Goal: Navigation & Orientation: Understand site structure

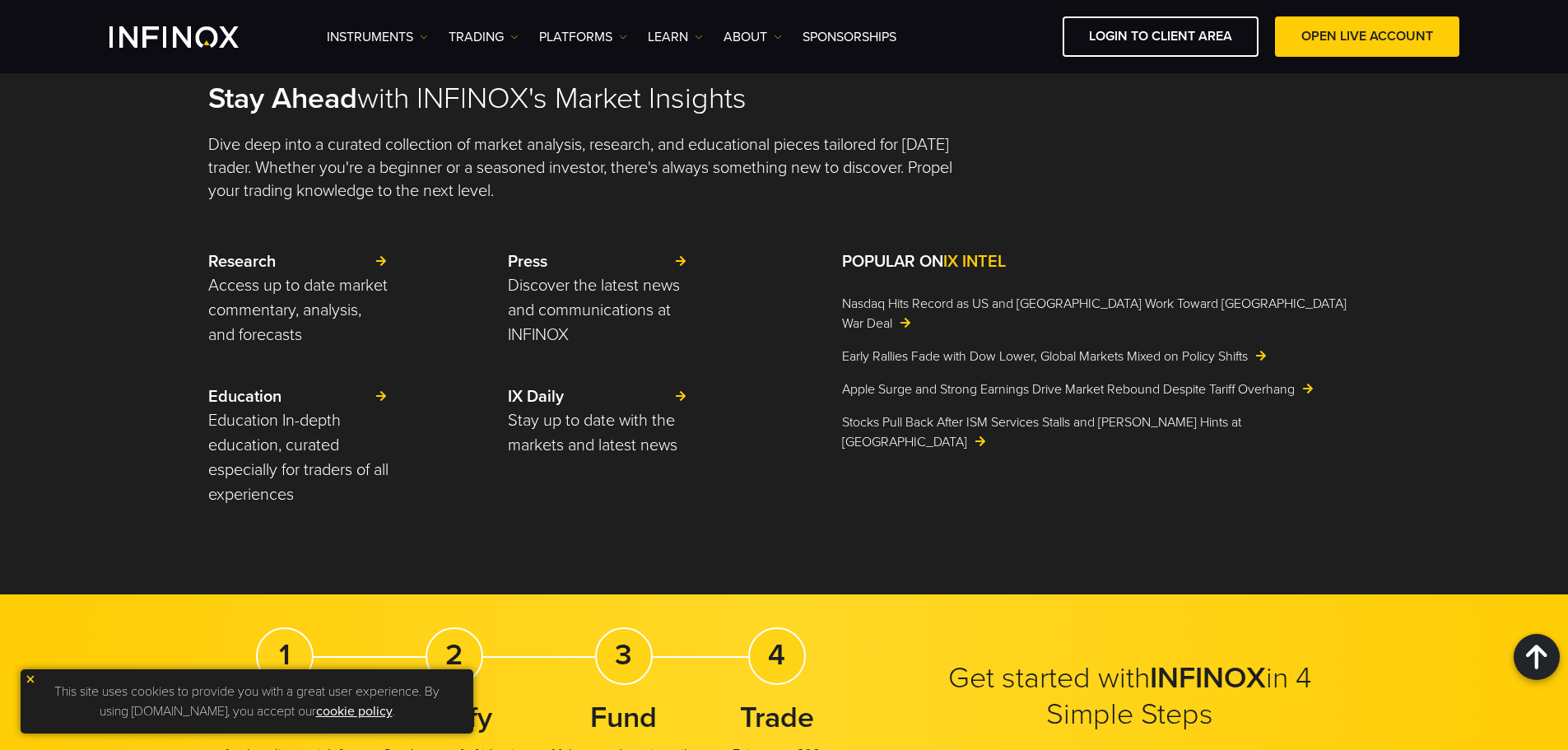
scroll to position [4116, 0]
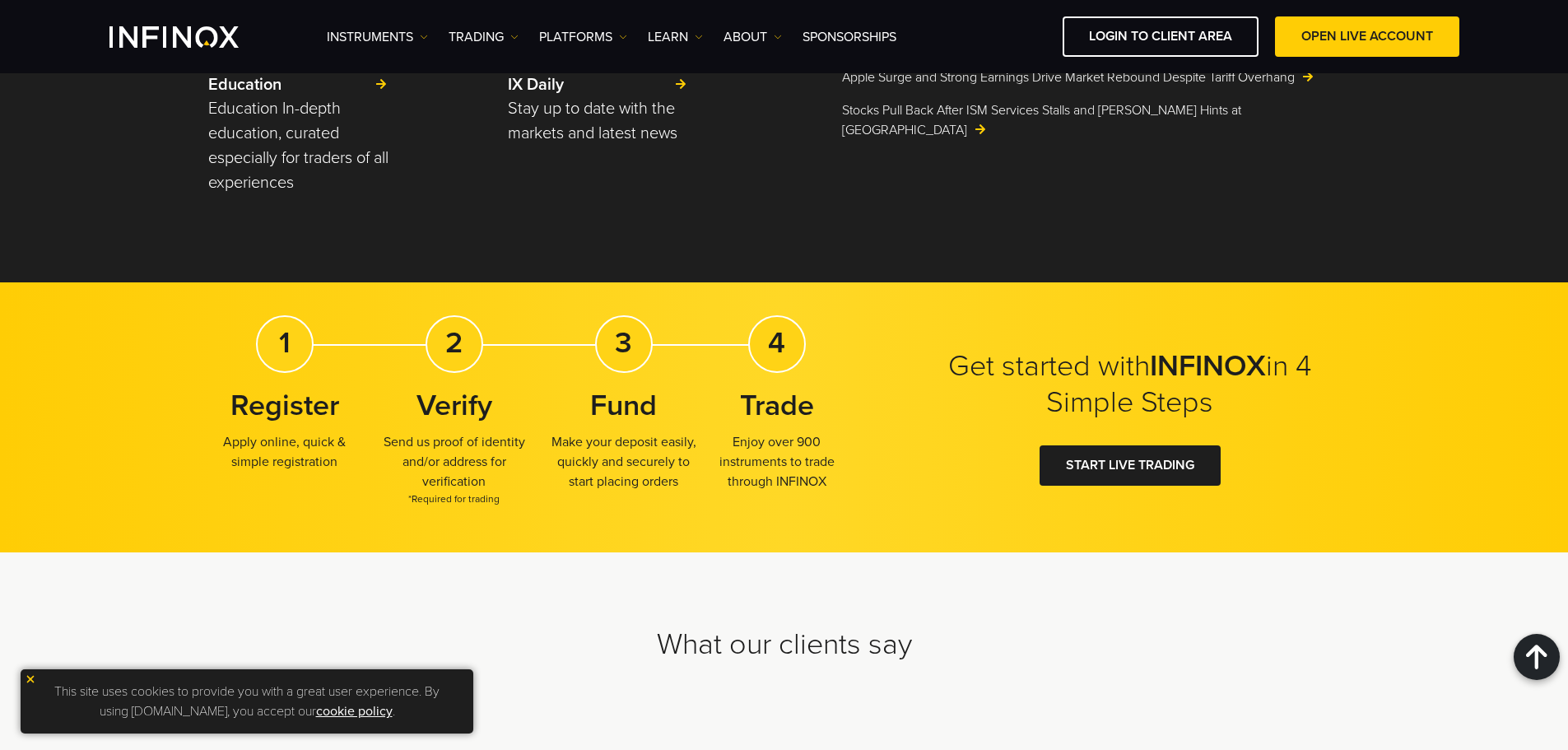
click at [457, 685] on p "This site uses cookies to provide you with a great user experience. By using [D…" at bounding box center [247, 702] width 437 height 47
click at [463, 639] on h2 "What our clients say" at bounding box center [784, 645] width 1152 height 36
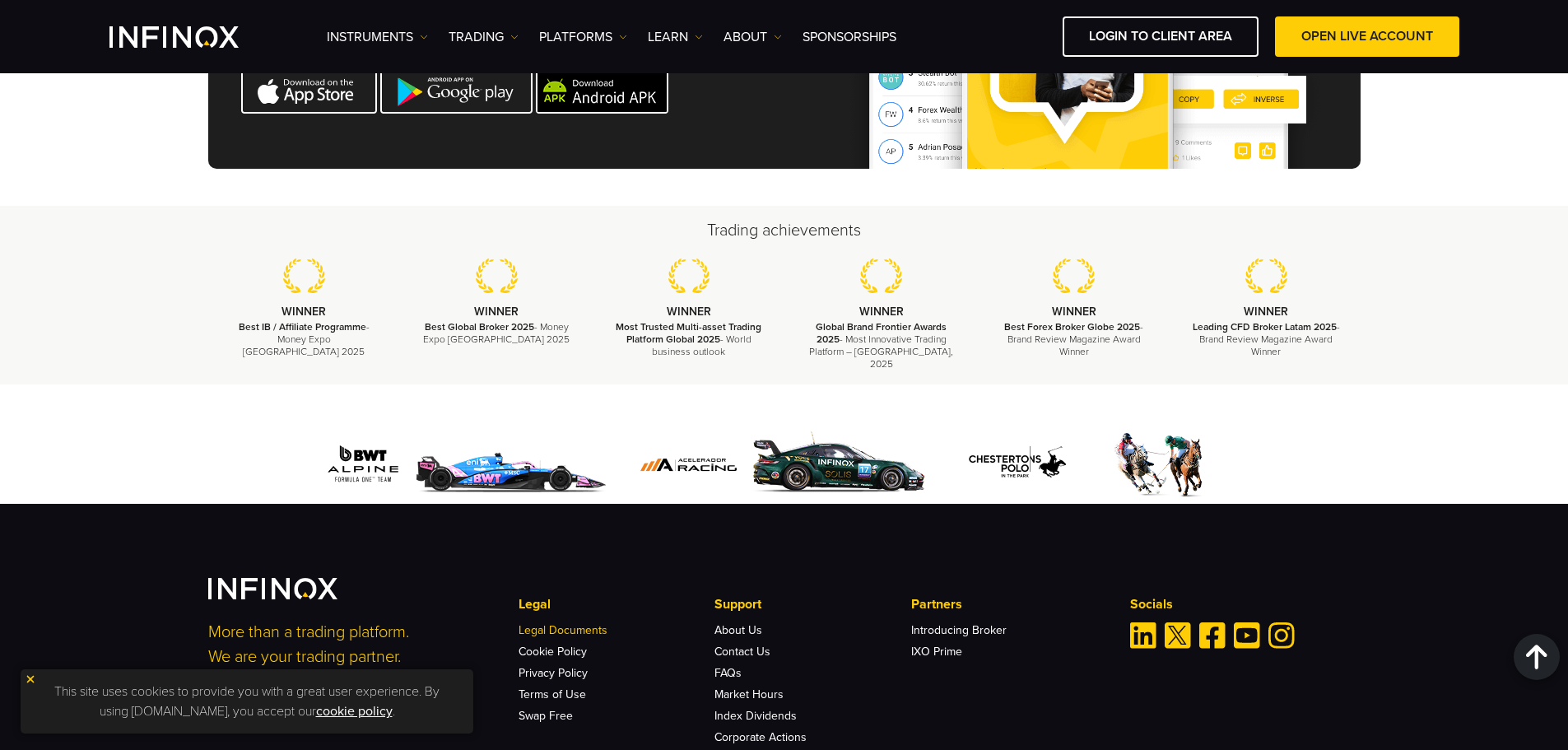
scroll to position [0, 0]
drag, startPoint x: 589, startPoint y: 610, endPoint x: 1093, endPoint y: 562, distance: 506.3
click at [1093, 562] on div "More than a trading platform. We are your trading partner. Legal Legal Document…" at bounding box center [784, 709] width 1568 height 411
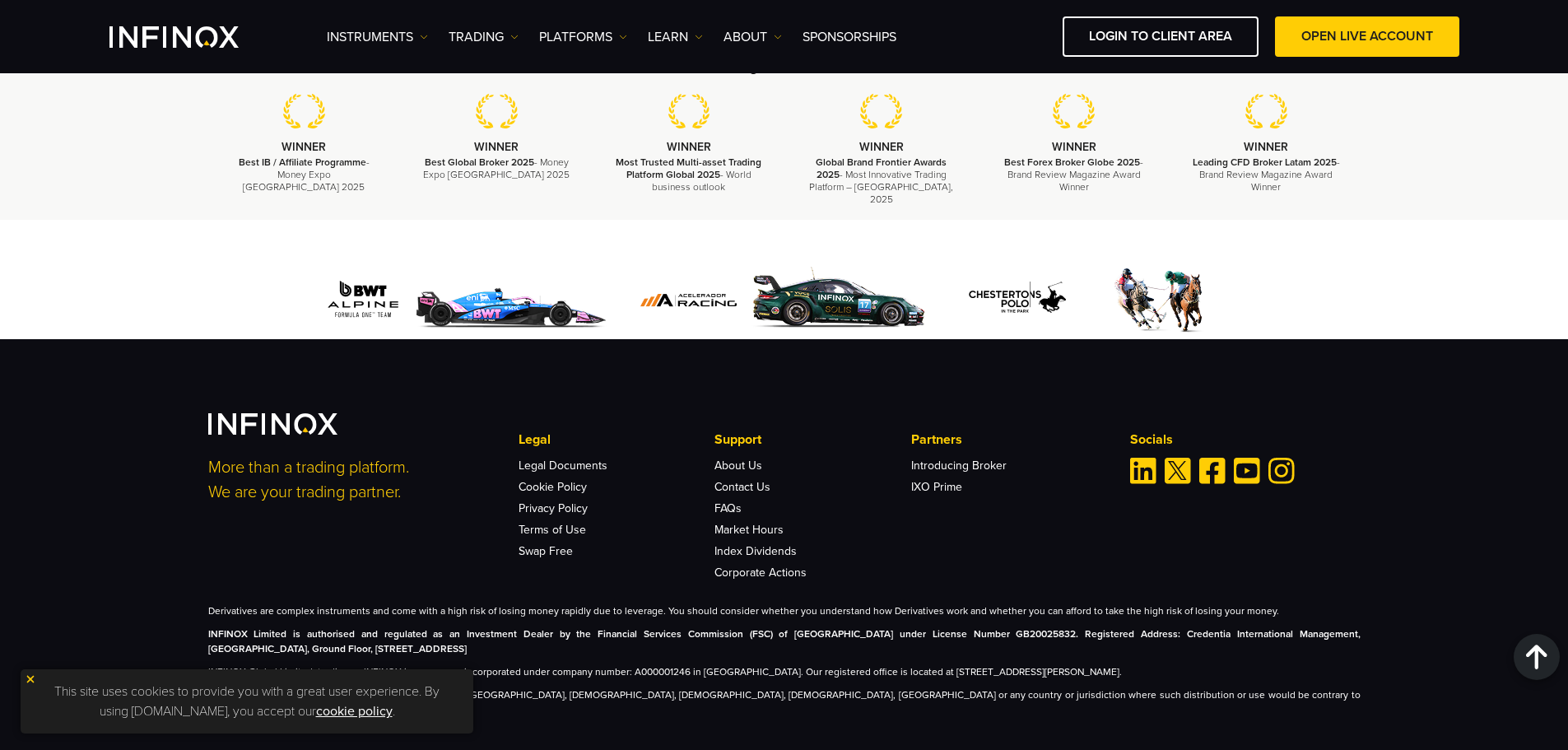
click at [482, 640] on p "INFINOX Limited is authorised and regulated as an Investment Dealer by the Fina…" at bounding box center [784, 641] width 1152 height 29
click at [30, 677] on img at bounding box center [30, 679] width 11 height 11
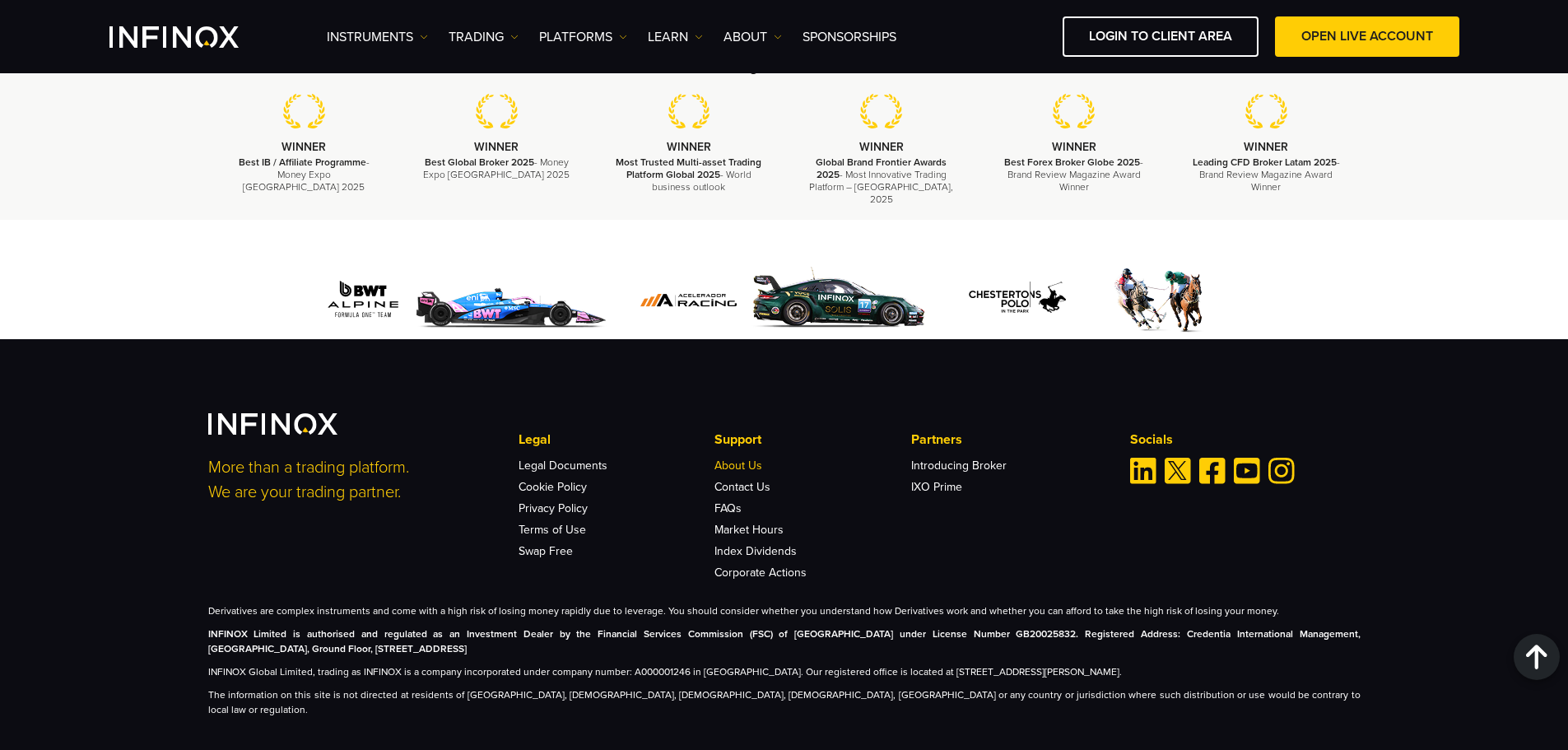
click at [757, 459] on link "About Us" at bounding box center [738, 465] width 47 height 14
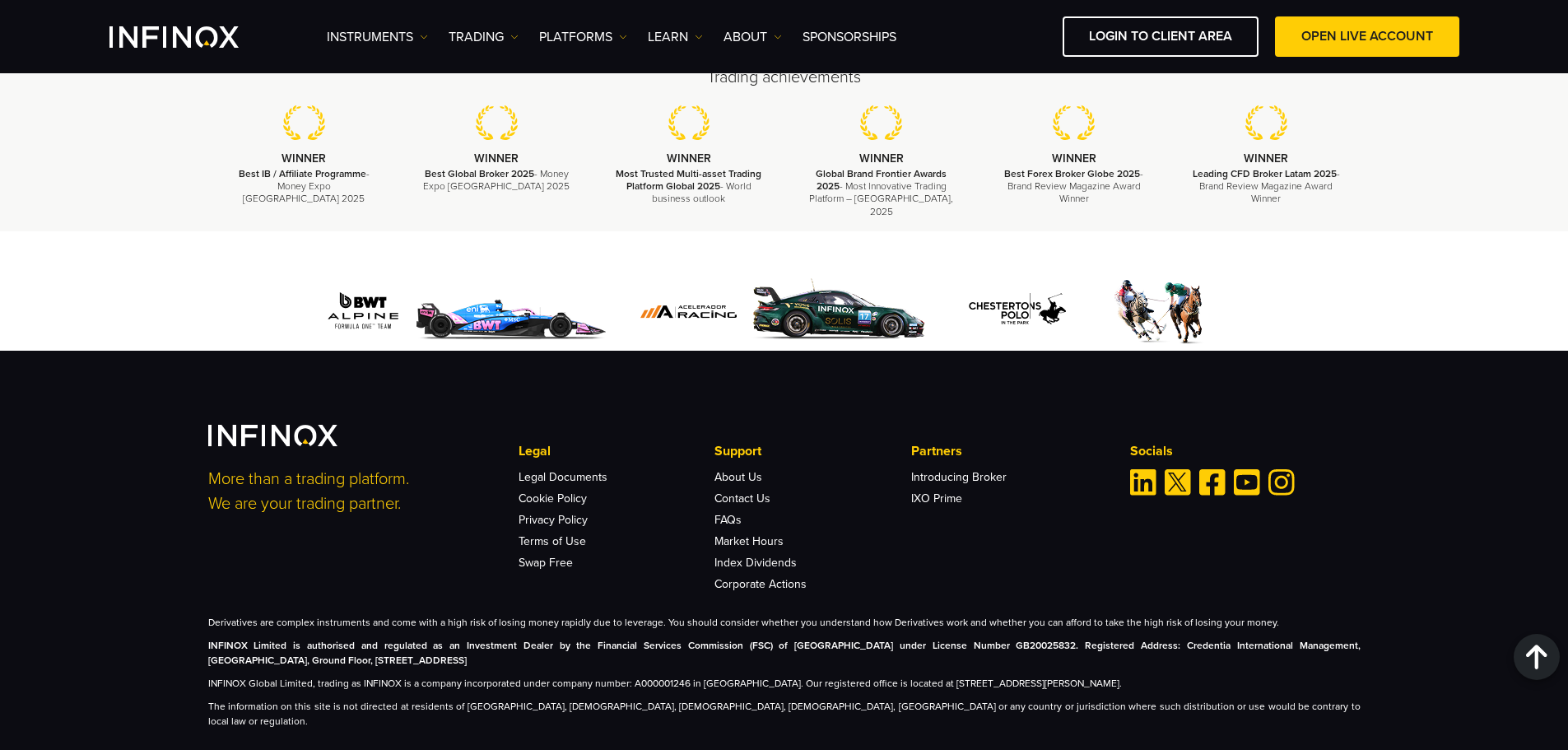
scroll to position [5979, 0]
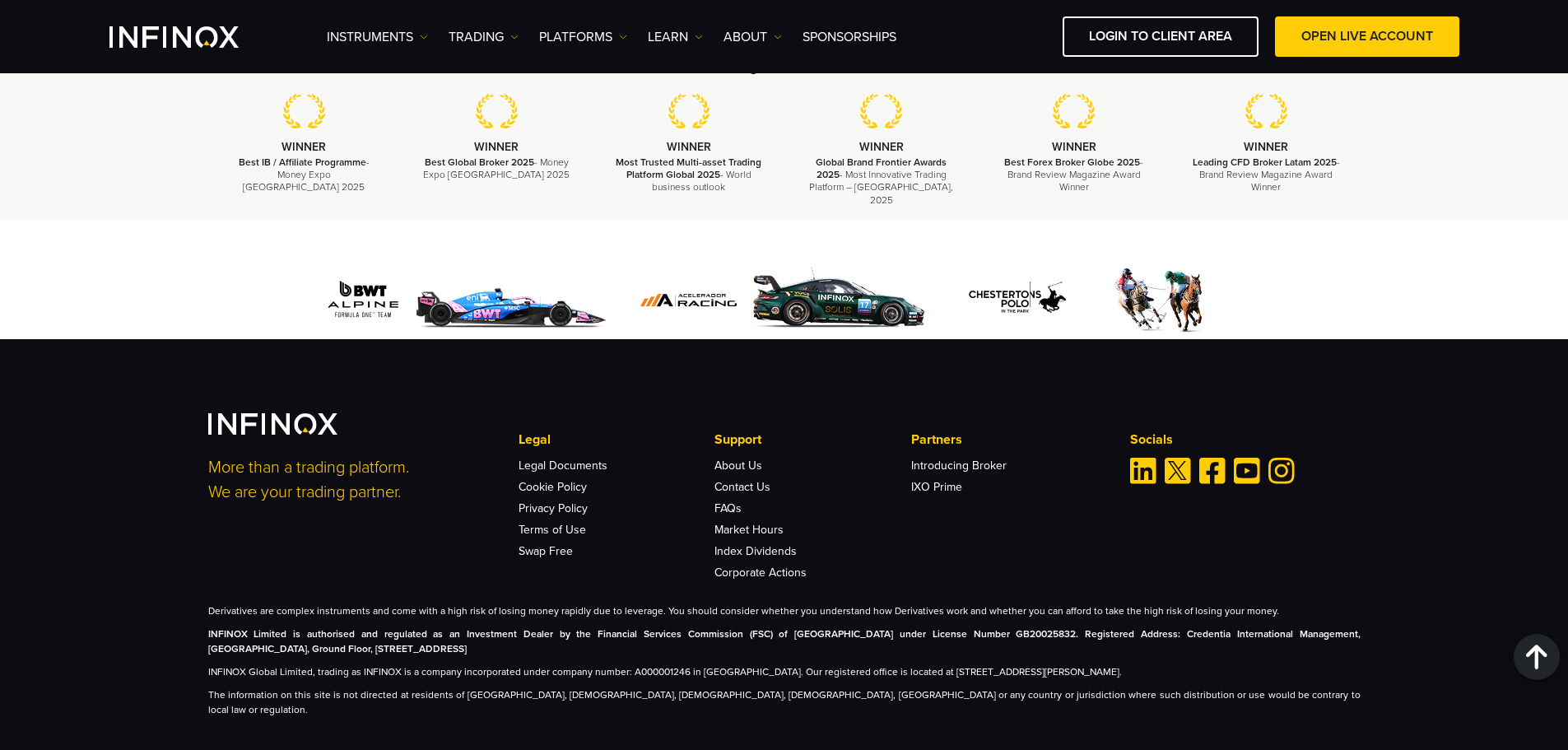
click at [1178, 459] on img "Twitter" at bounding box center [1178, 471] width 27 height 27
click at [150, 269] on div at bounding box center [784, 280] width 1568 height 120
